Goal: Transaction & Acquisition: Subscribe to service/newsletter

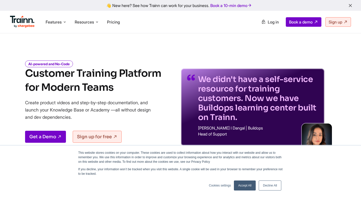
click at [271, 186] on link "Decline All" at bounding box center [269, 186] width 23 height 10
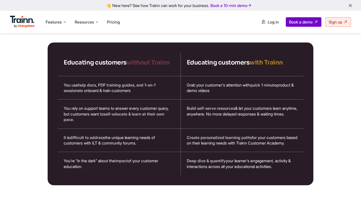
scroll to position [842, 0]
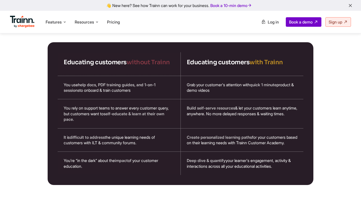
click at [247, 19] on ul "Product Videos Guides Knowledge Hub LMS Platform Usecases Customer Education Cu…" at bounding box center [265, 22] width 170 height 10
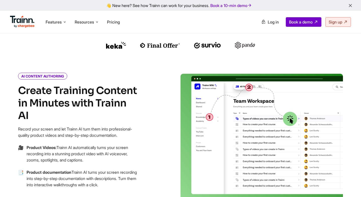
scroll to position [0, 0]
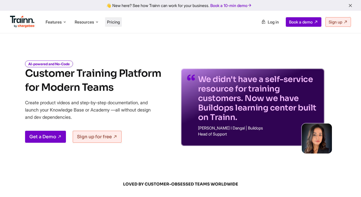
click at [111, 24] on span "Pricing" at bounding box center [113, 22] width 13 height 5
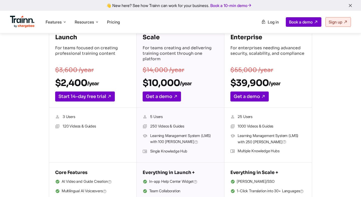
scroll to position [86, 0]
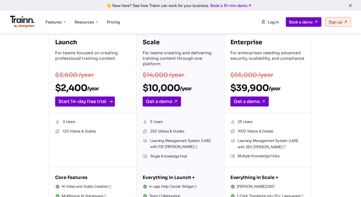
click at [81, 103] on link "Start 14-day free trial" at bounding box center [85, 102] width 60 height 10
